Goal: Task Accomplishment & Management: Complete application form

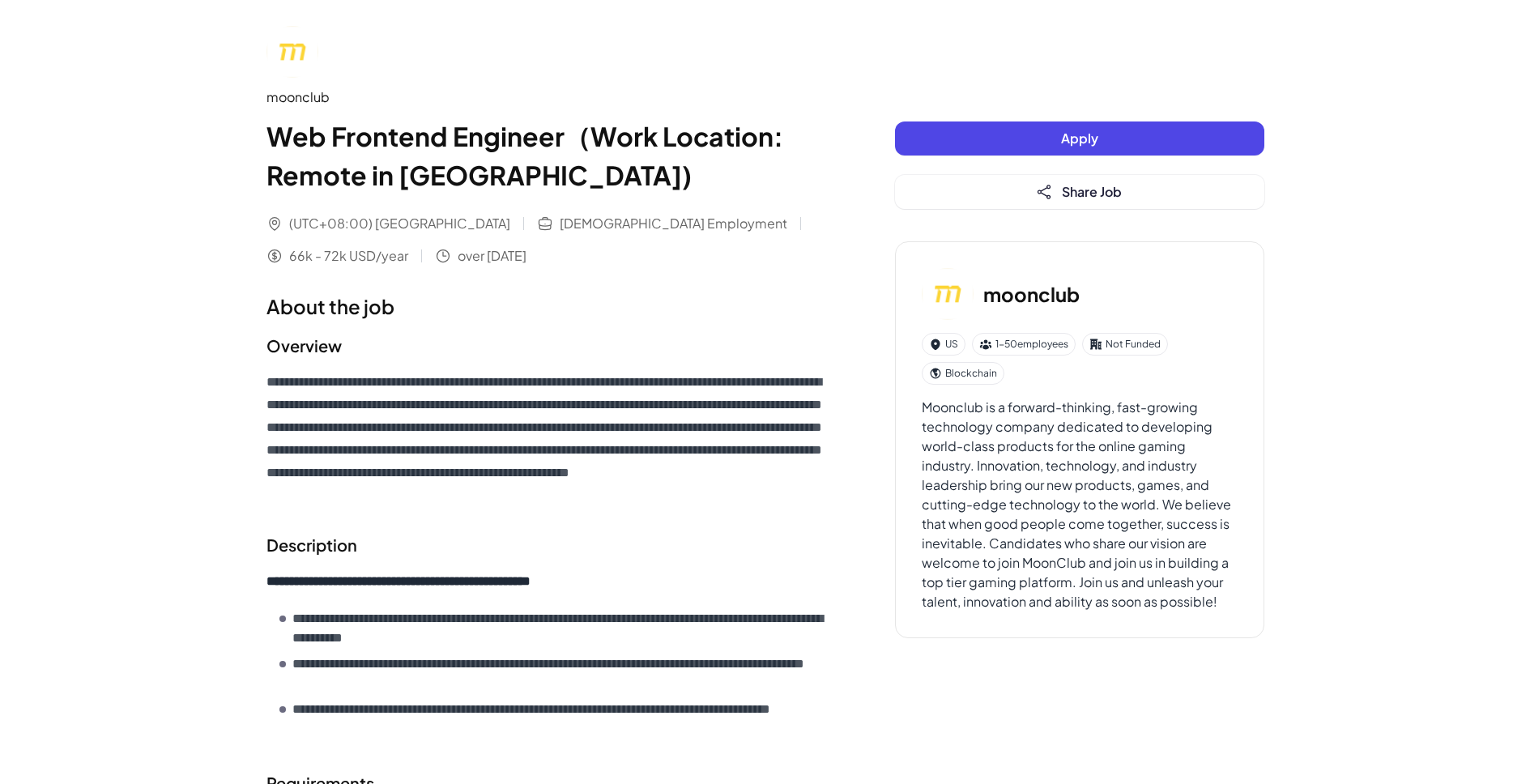
click at [1015, 132] on button "Apply" at bounding box center [1080, 138] width 370 height 34
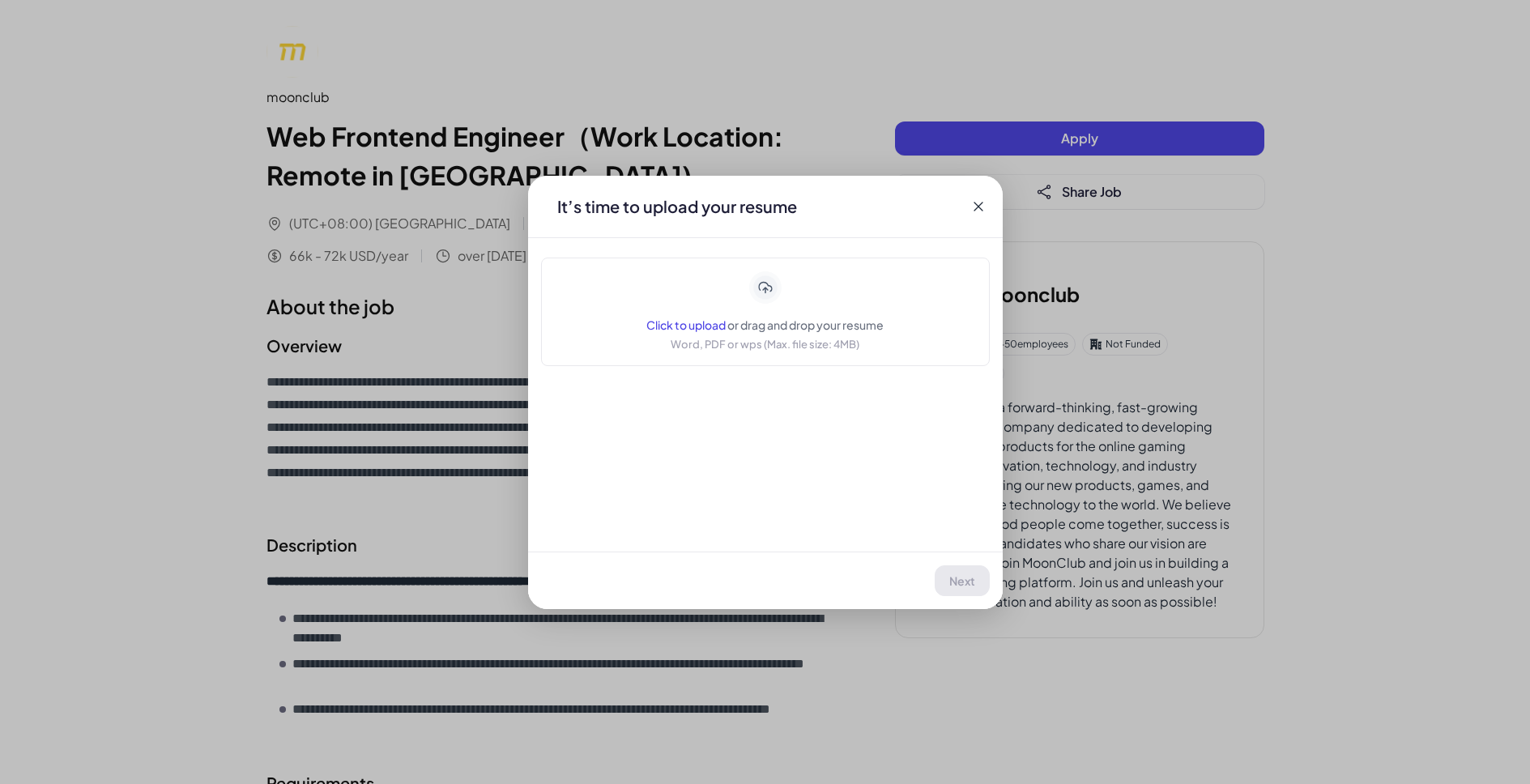
click at [829, 307] on div "Click to upload or drag and drop your resume Word, PDF or wps (Max. file size: …" at bounding box center [765, 311] width 237 height 81
click at [974, 581] on span "Next" at bounding box center [963, 581] width 26 height 15
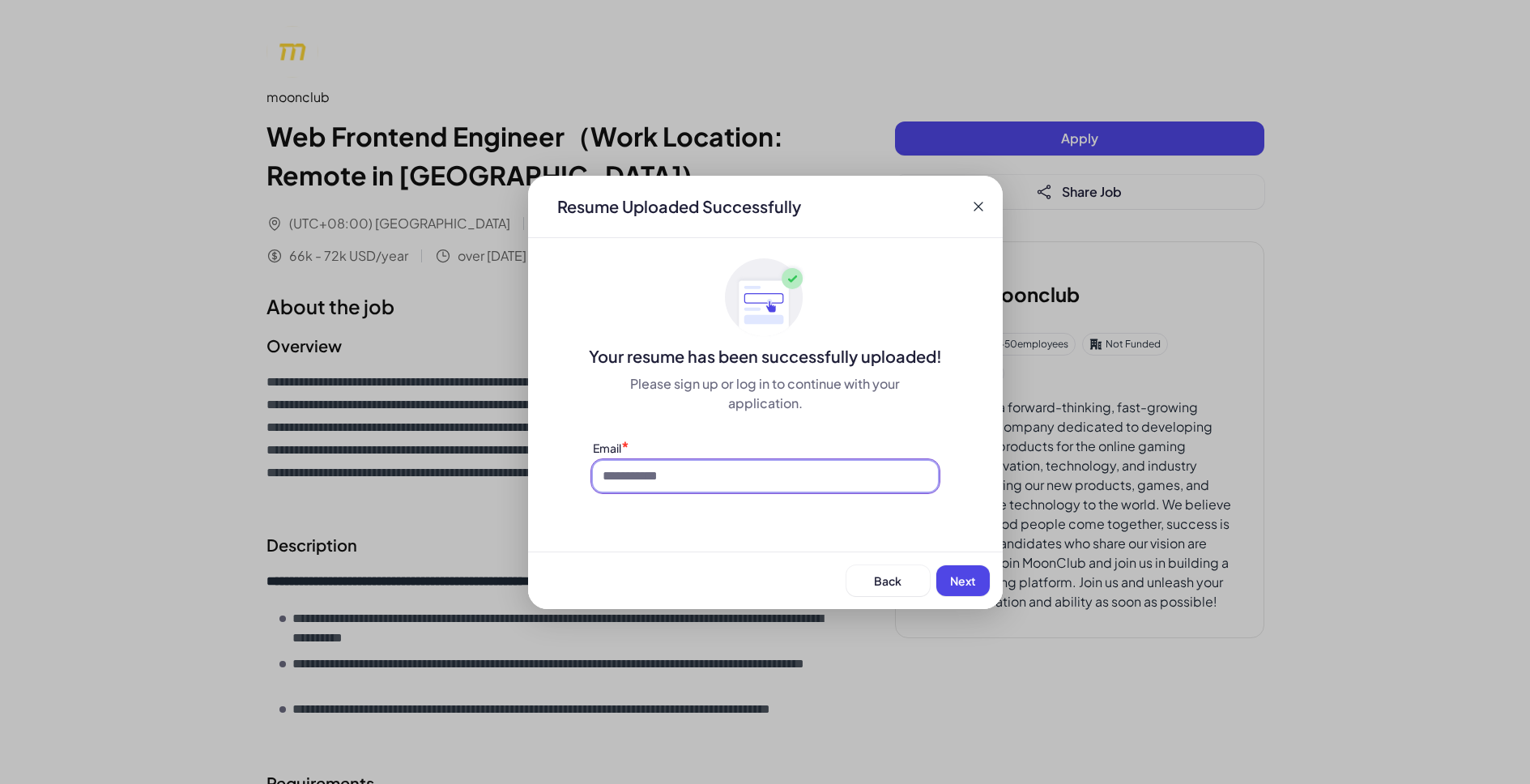
click at [799, 476] on input at bounding box center [765, 476] width 345 height 31
type input "**********"
click at [966, 579] on span "Next" at bounding box center [963, 581] width 26 height 15
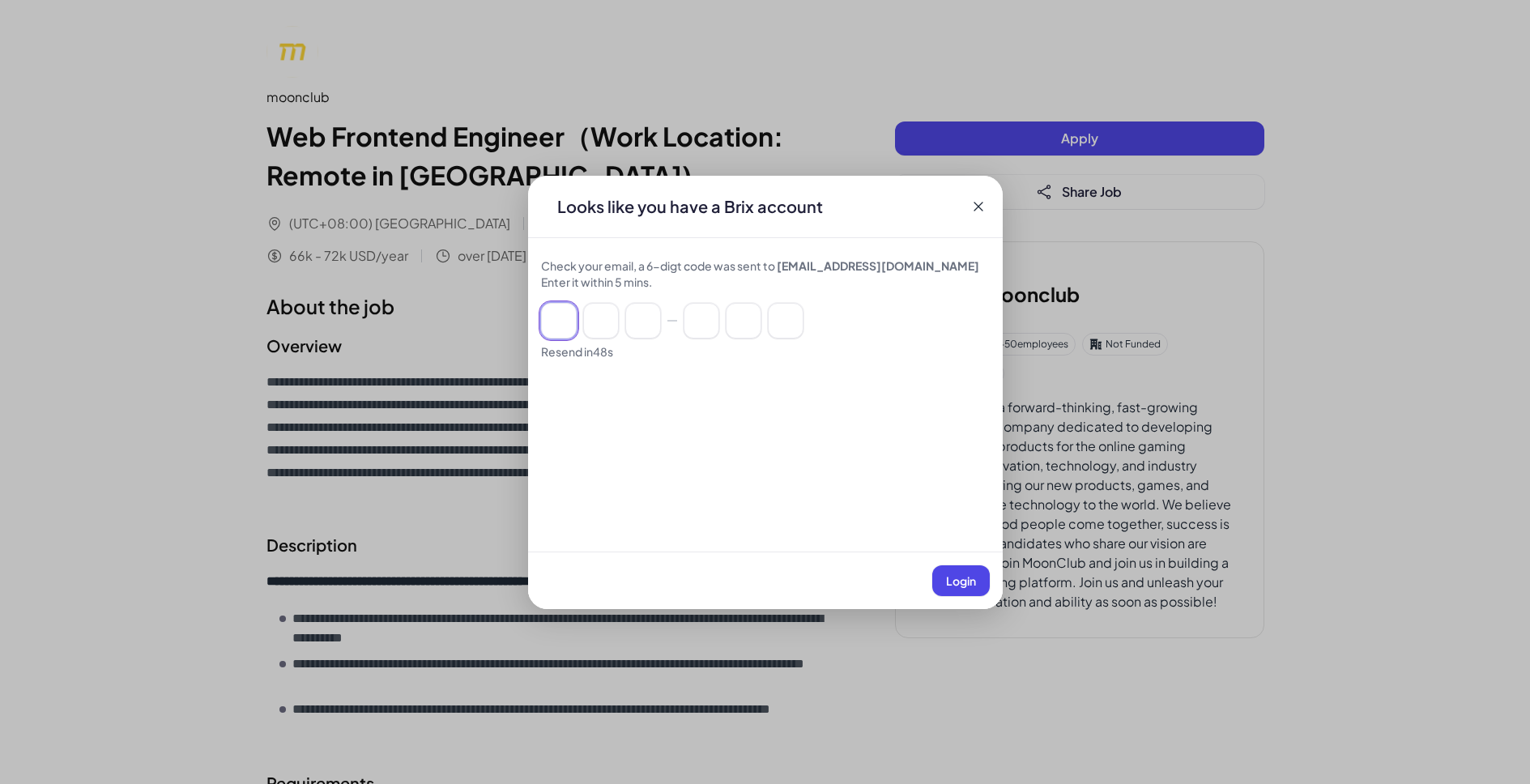
click at [564, 324] on input at bounding box center [558, 320] width 35 height 35
type input "*"
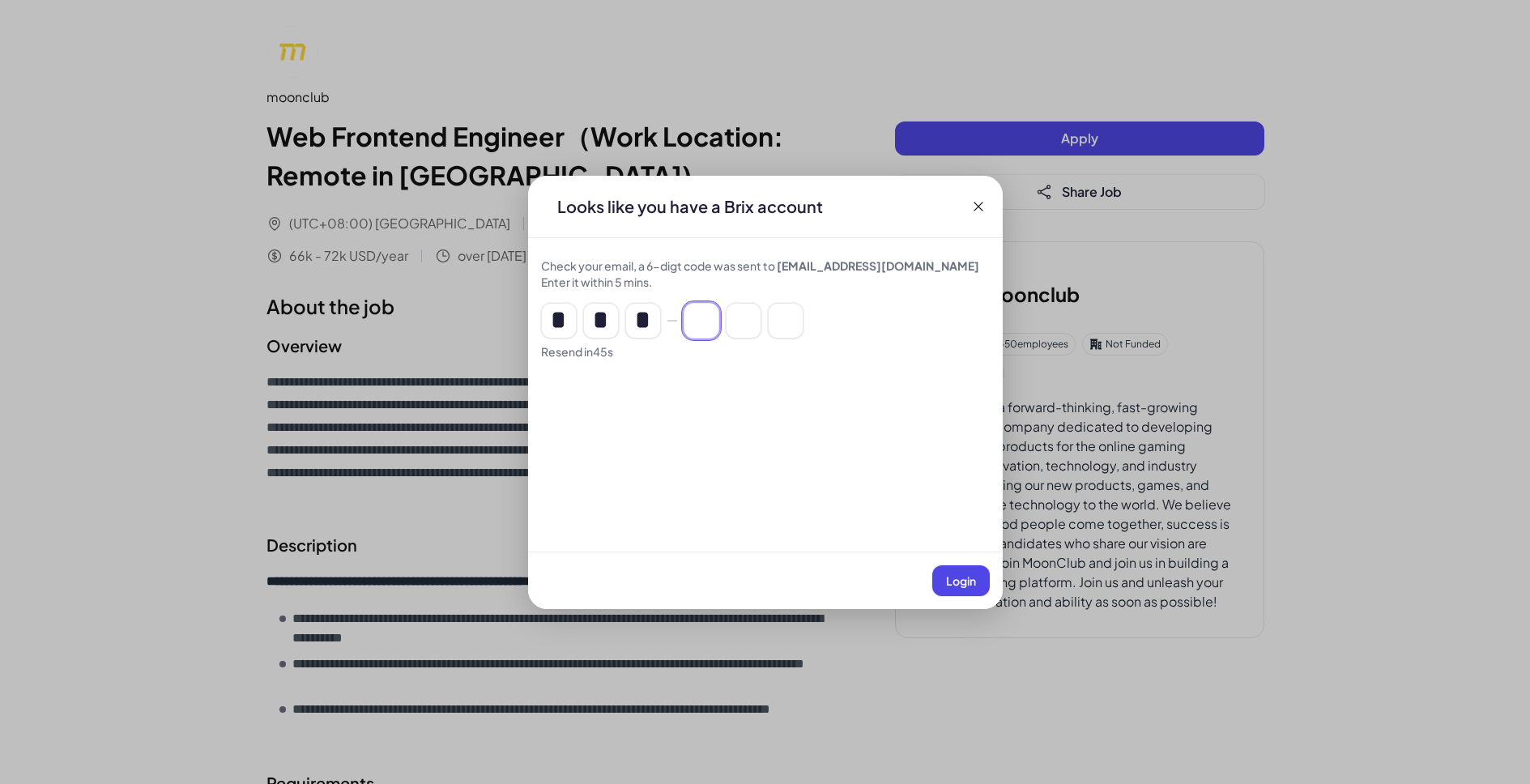
type input "*"
click at [966, 576] on span "Login" at bounding box center [961, 581] width 30 height 15
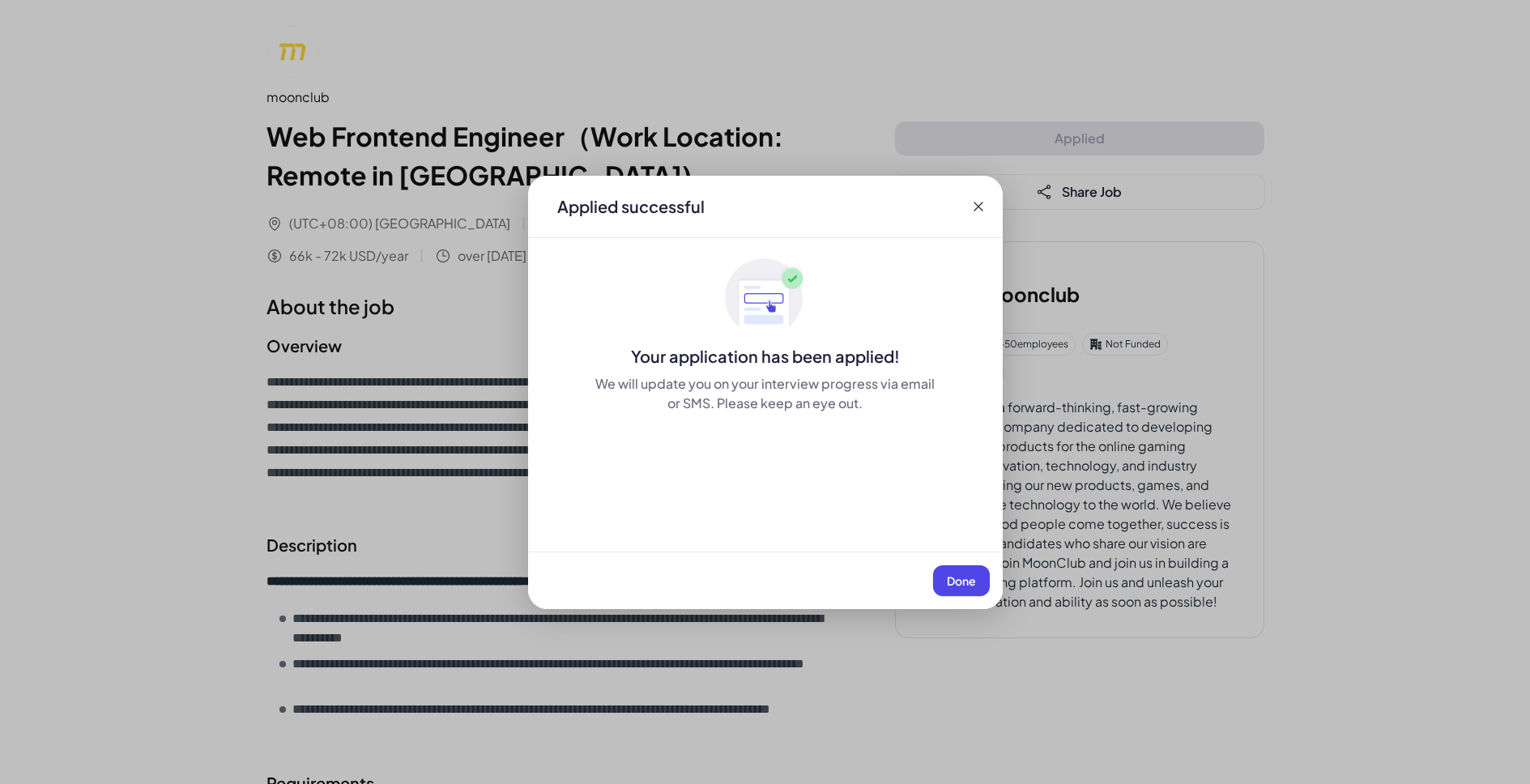
click at [972, 578] on span "Done" at bounding box center [961, 581] width 29 height 15
